Goal: Information Seeking & Learning: Learn about a topic

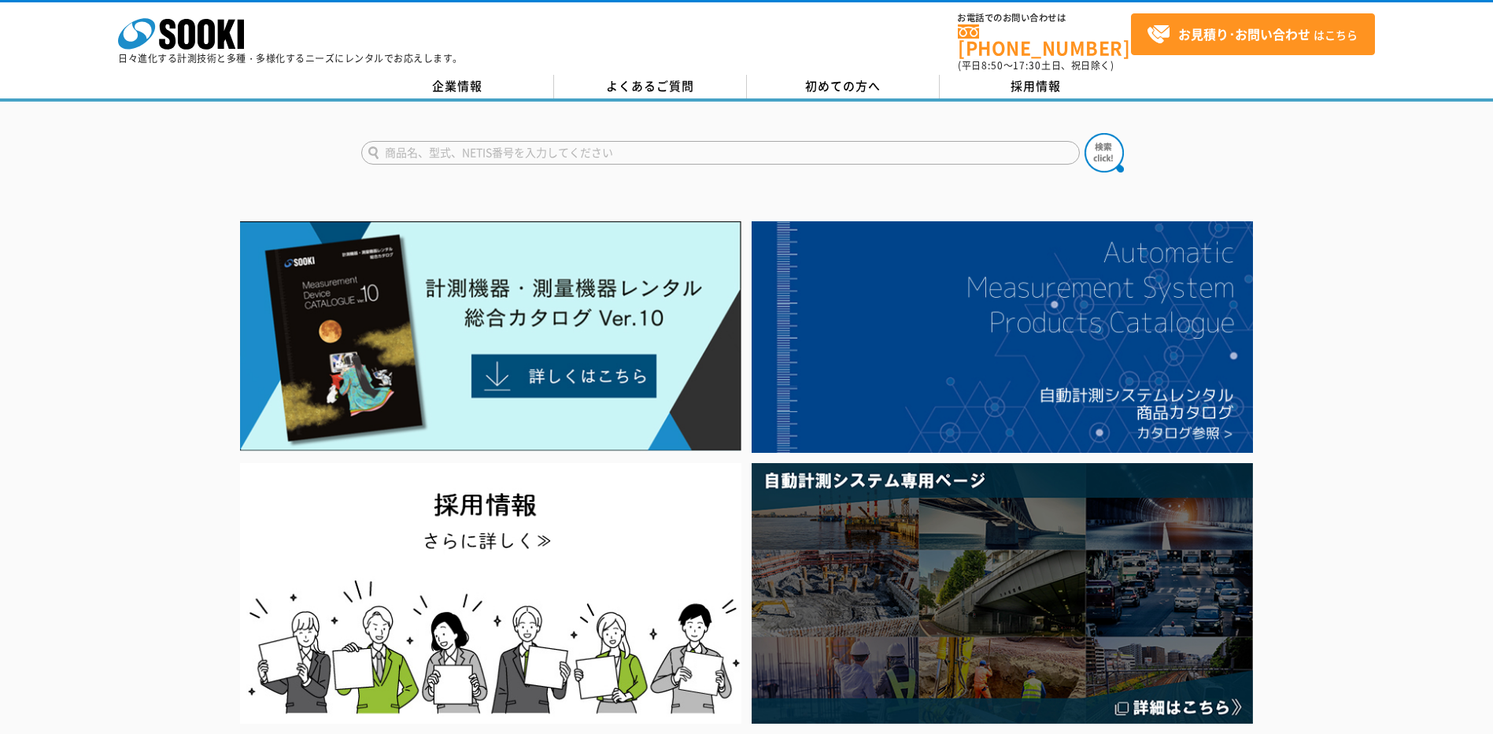
click at [399, 143] on input "text" at bounding box center [720, 153] width 719 height 24
type input "膜厚計"
click at [1095, 143] on img at bounding box center [1104, 152] width 39 height 39
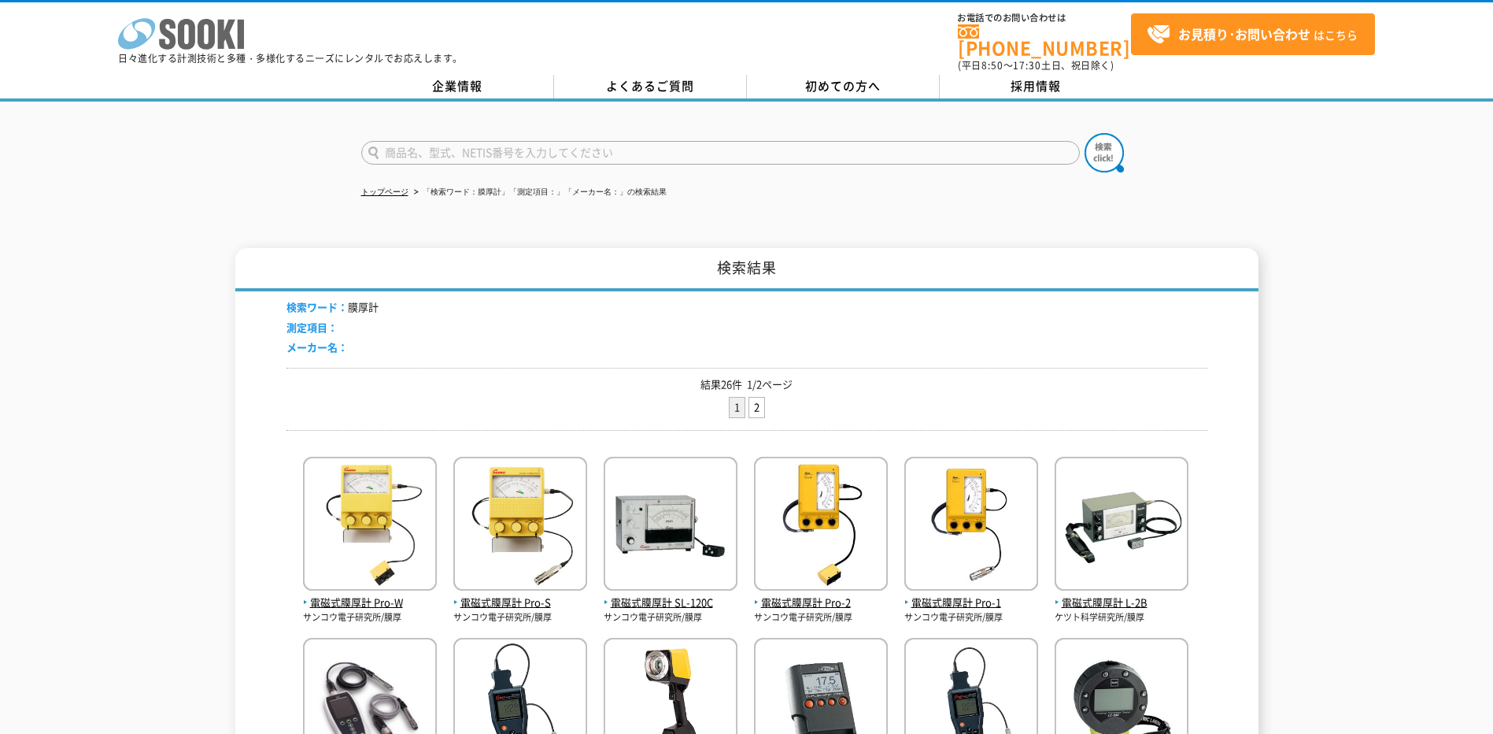
click at [198, 36] on icon "株式会社 ソーキ" at bounding box center [181, 33] width 126 height 31
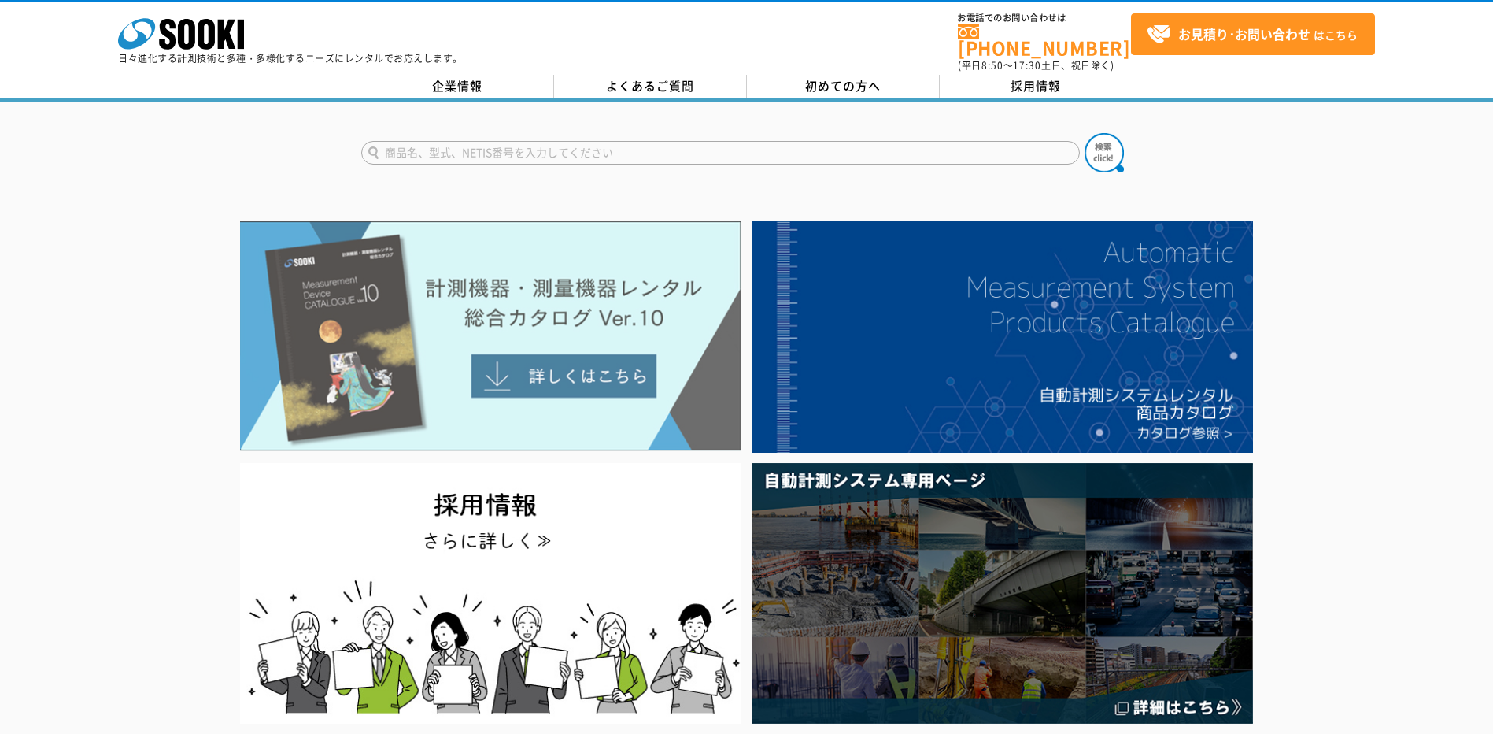
click at [570, 383] on img at bounding box center [490, 336] width 501 height 230
